Goal: Information Seeking & Learning: Learn about a topic

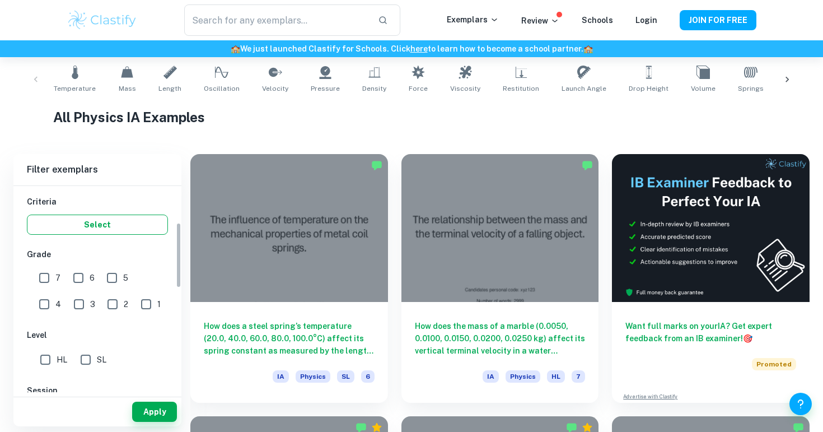
scroll to position [188, 0]
click at [43, 277] on input "7" at bounding box center [44, 277] width 22 height 22
checkbox input "true"
click at [43, 357] on input "HL" at bounding box center [45, 359] width 22 height 22
checkbox input "true"
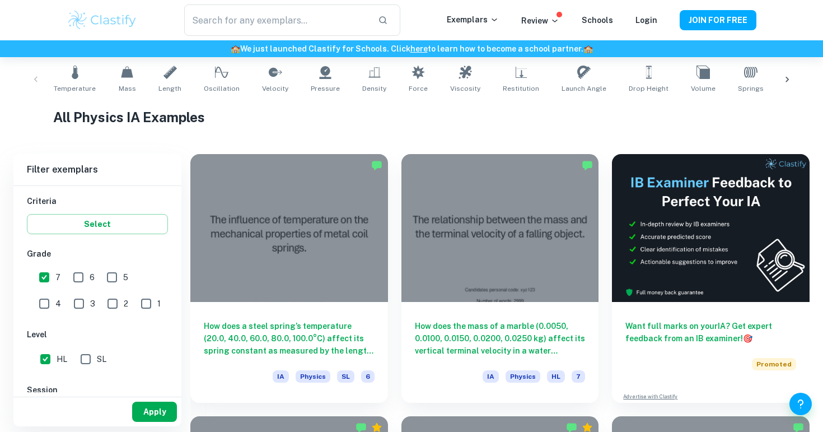
click at [151, 415] on button "Apply" at bounding box center [154, 412] width 45 height 20
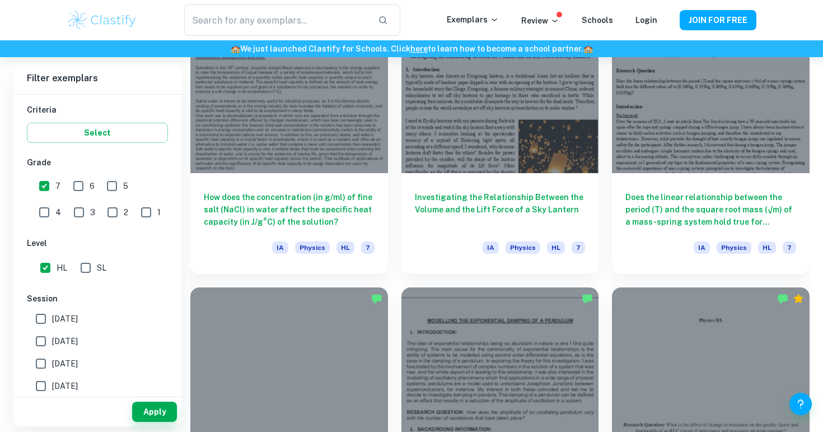
scroll to position [2715, 0]
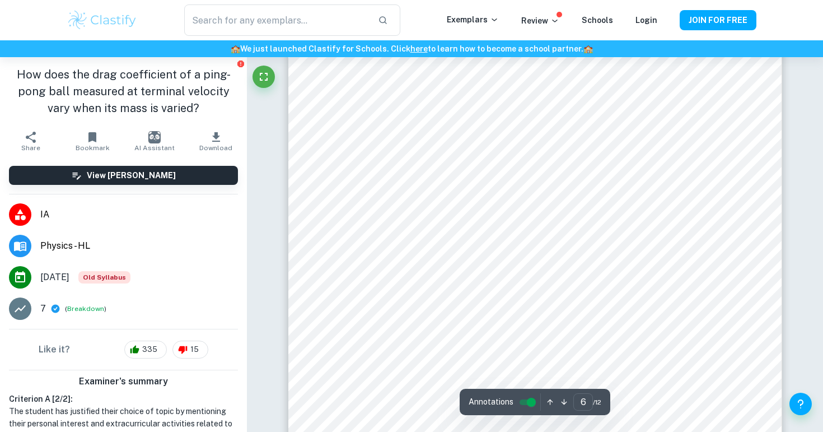
scroll to position [3493, 0]
type input "5"
